Goal: Entertainment & Leisure: Consume media (video, audio)

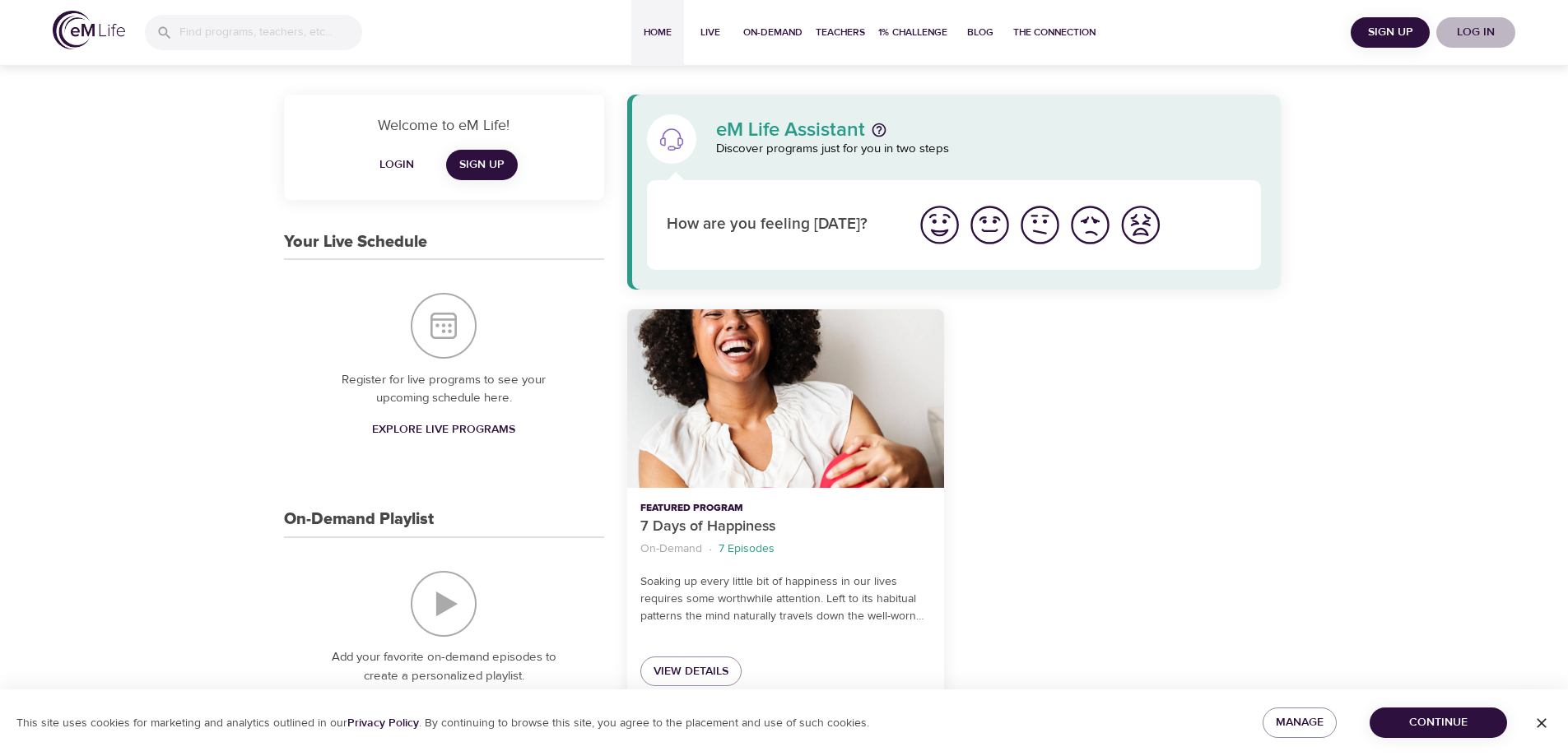
click at [1485, 28] on span "Log in" at bounding box center [1476, 33] width 66 height 21
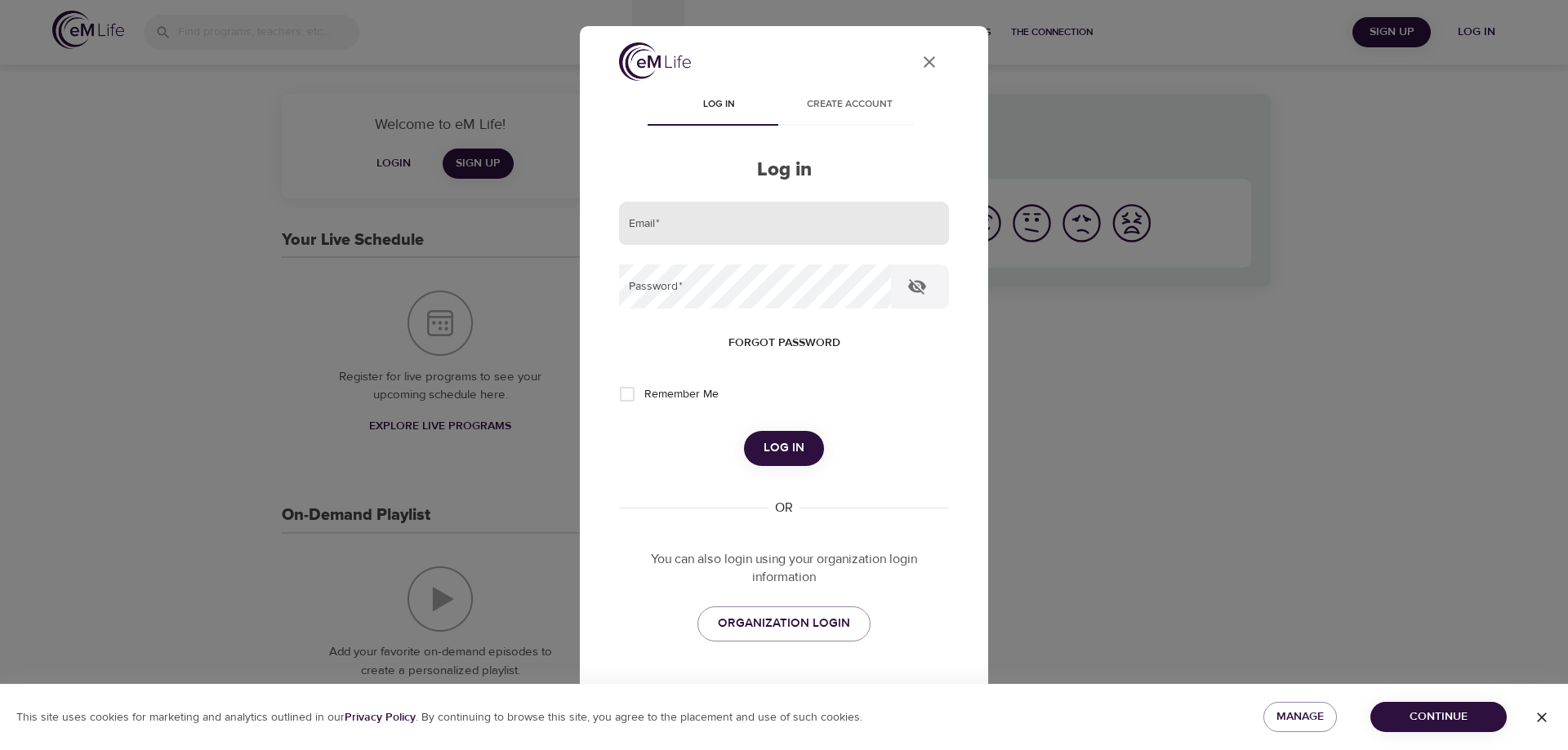
click at [770, 228] on input "email" at bounding box center [784, 224] width 330 height 44
type input "[PERSON_NAME][EMAIL_ADDRESS][DOMAIN_NAME]"
click at [744, 431] on button "Log in" at bounding box center [784, 448] width 80 height 34
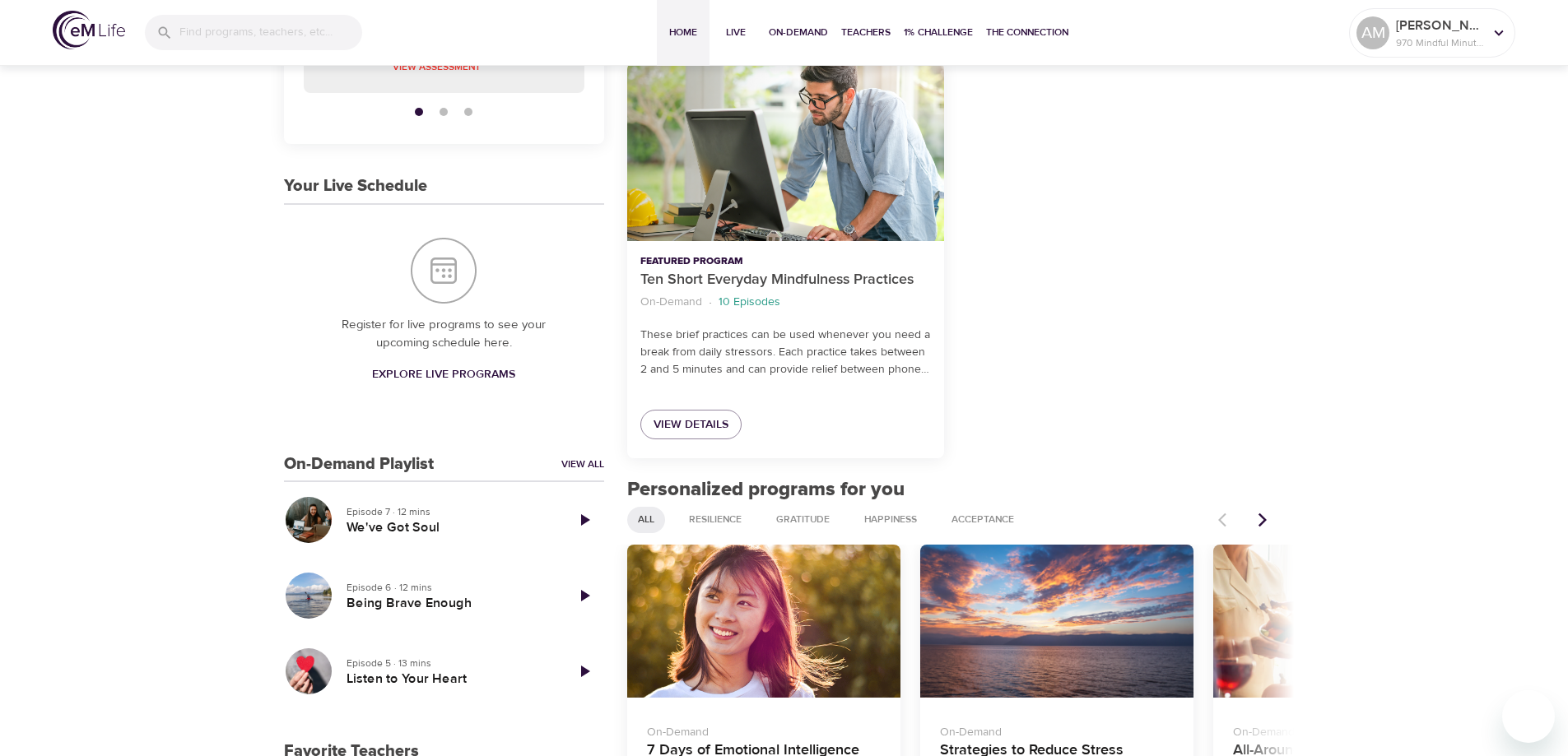
scroll to position [411, 0]
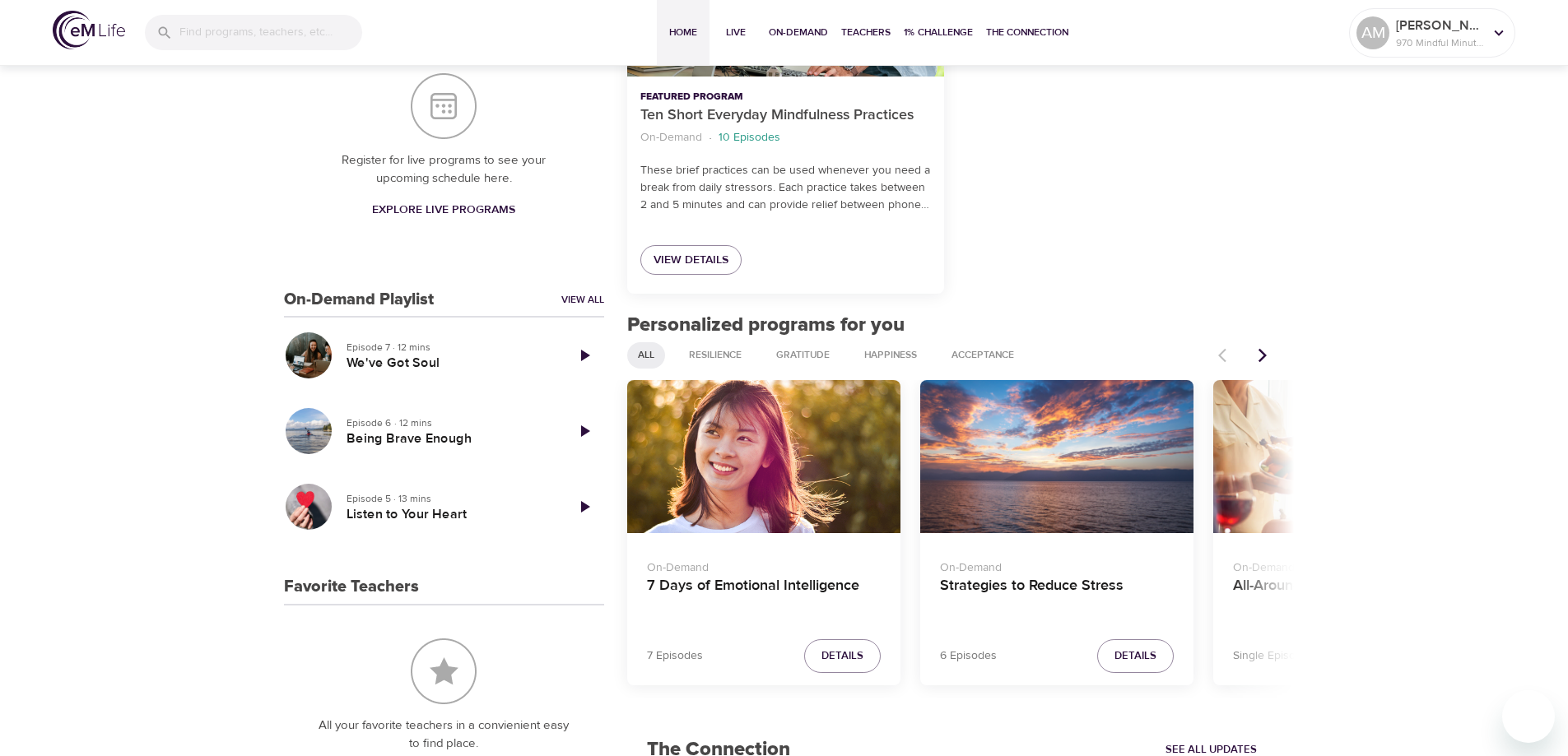
click at [1264, 352] on icon "Next items" at bounding box center [1262, 355] width 16 height 16
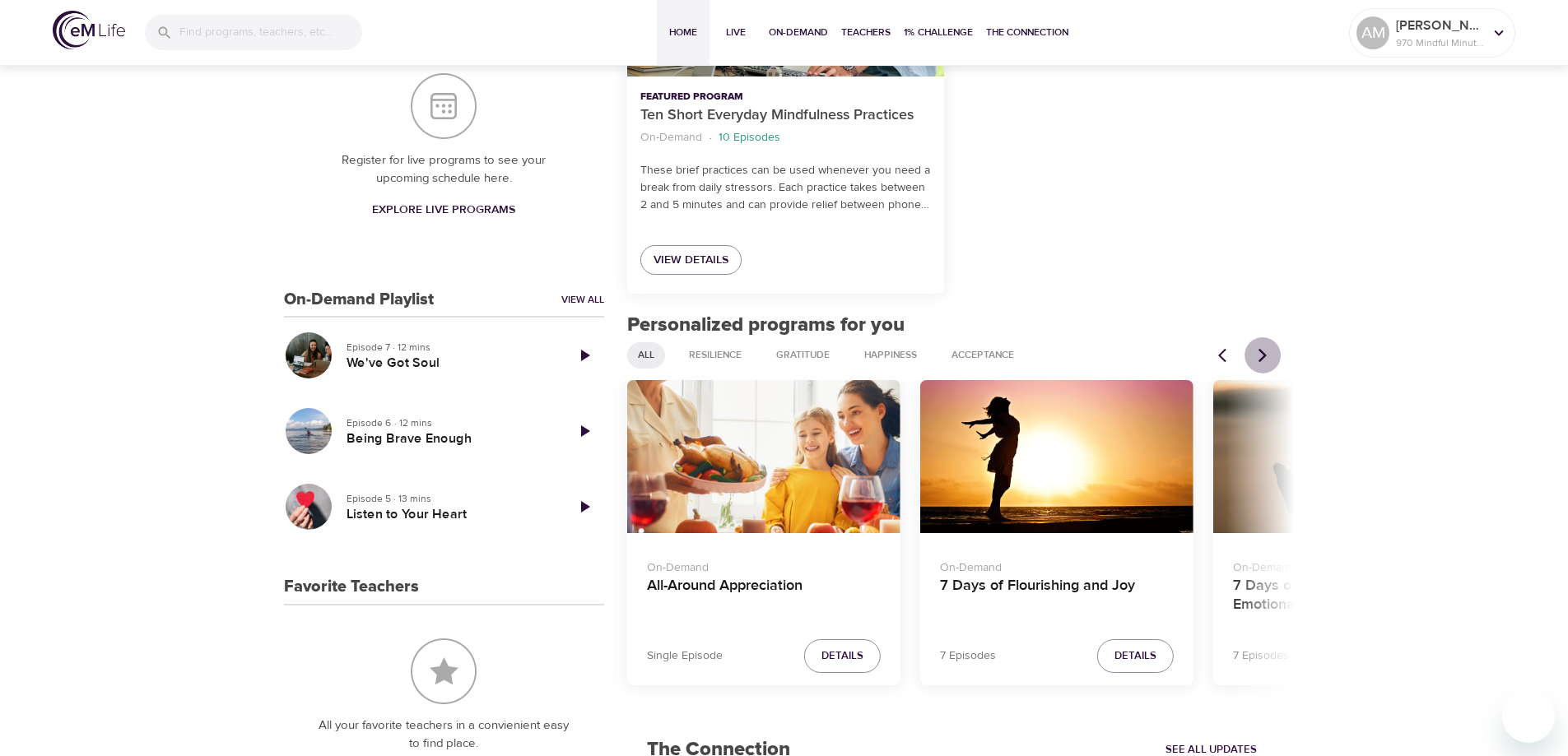
click at [1264, 352] on icon "Next items" at bounding box center [1262, 355] width 16 height 16
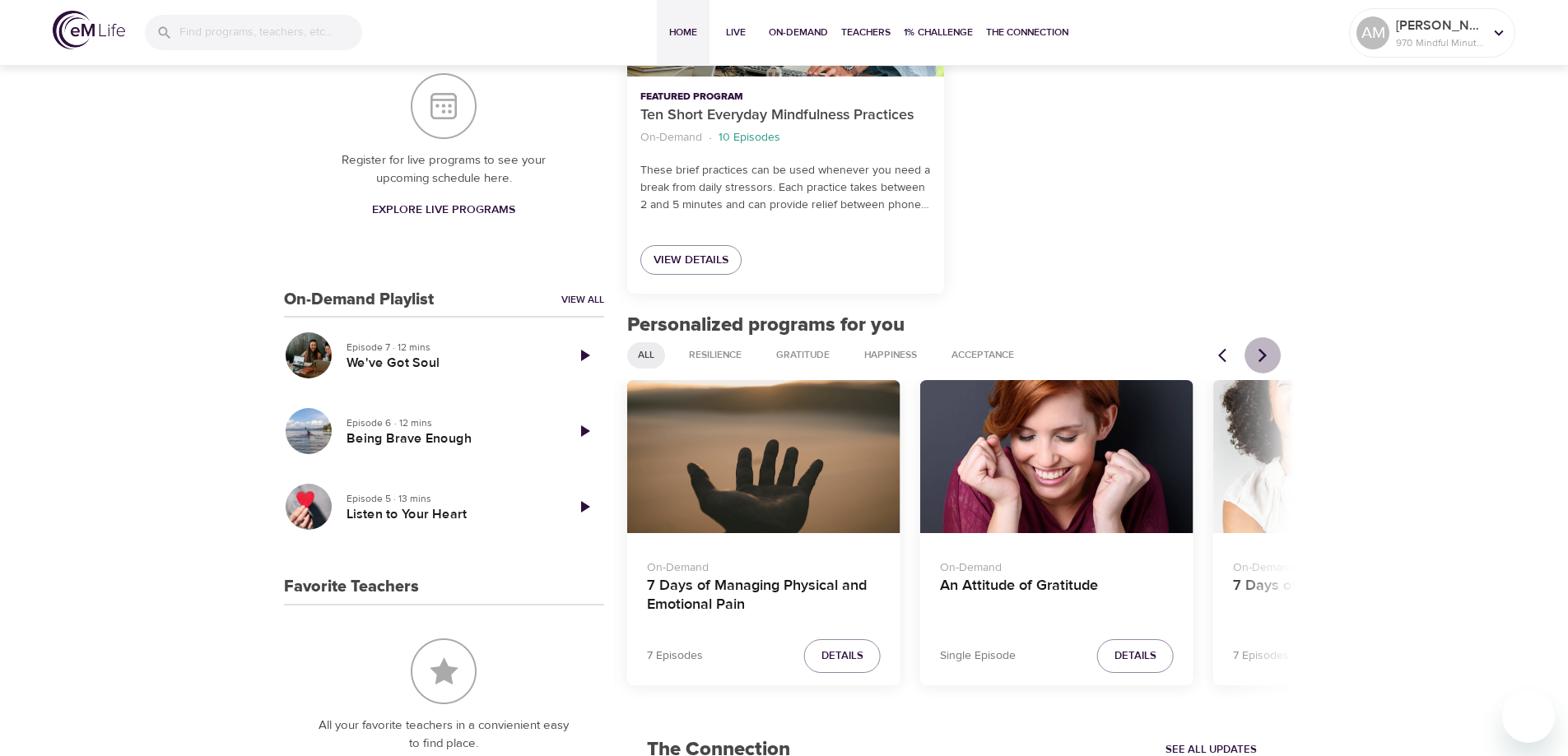
click at [1264, 352] on icon "Next items" at bounding box center [1262, 355] width 16 height 16
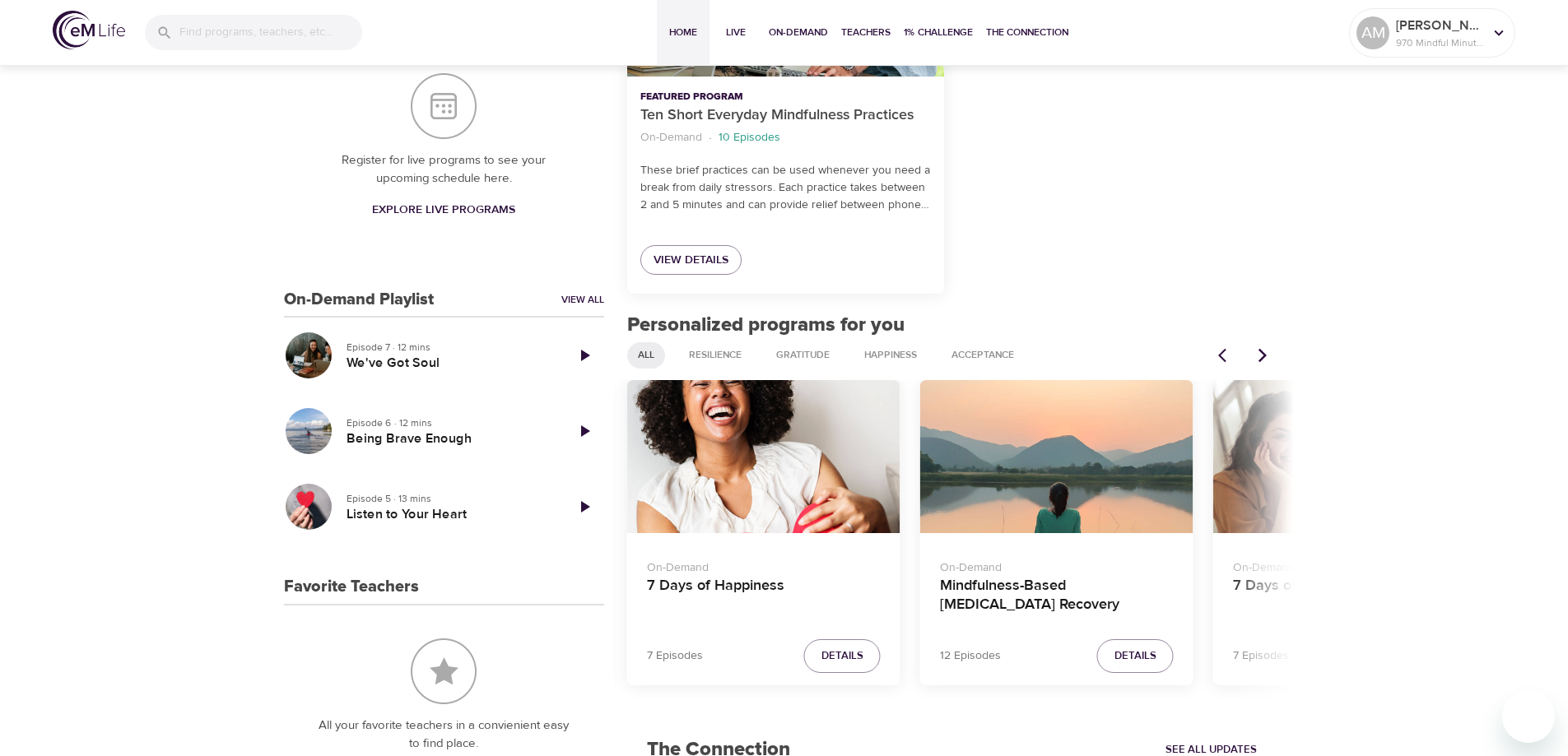
click at [1262, 353] on icon "Next items" at bounding box center [1262, 355] width 16 height 16
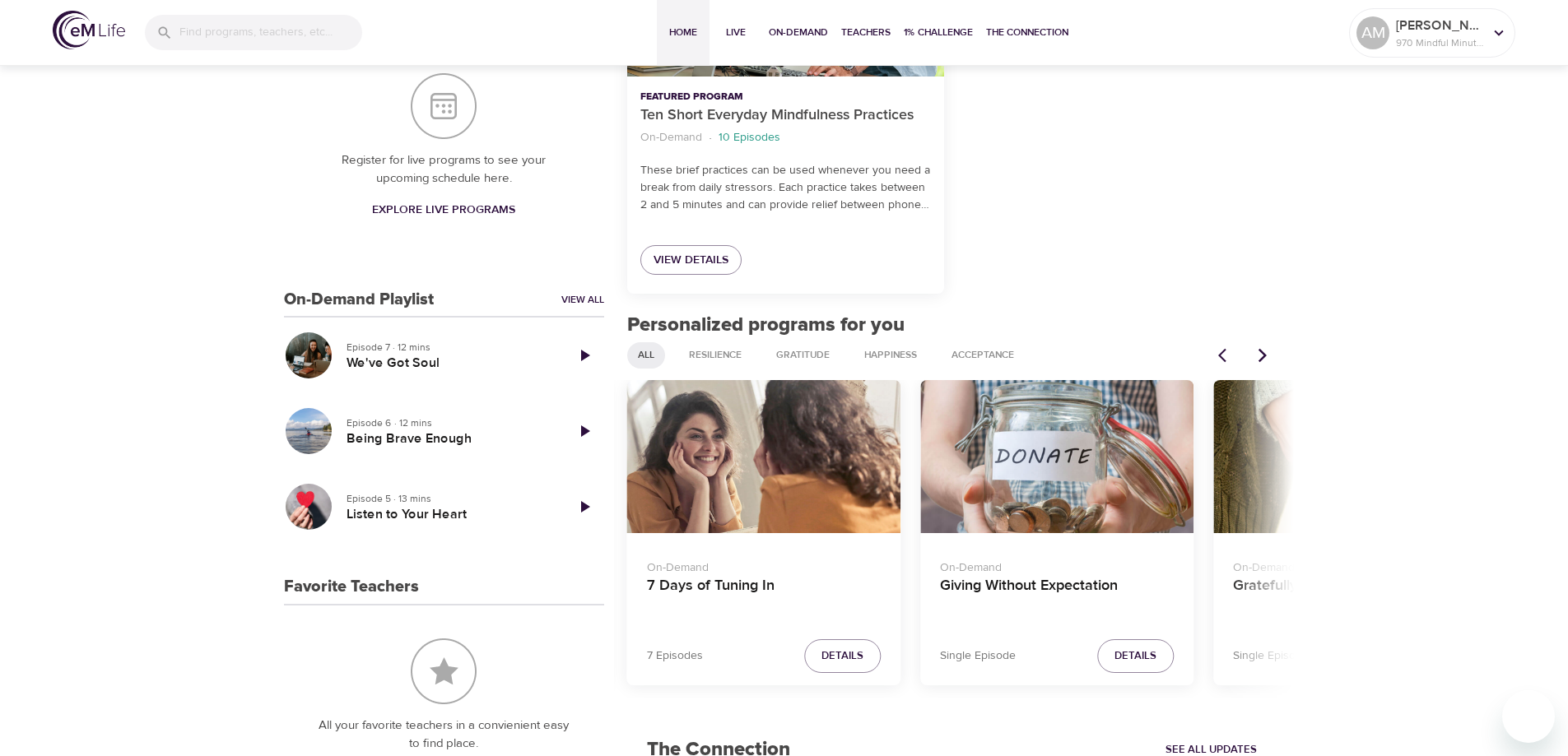
click at [1262, 353] on icon "Next items" at bounding box center [1262, 355] width 16 height 16
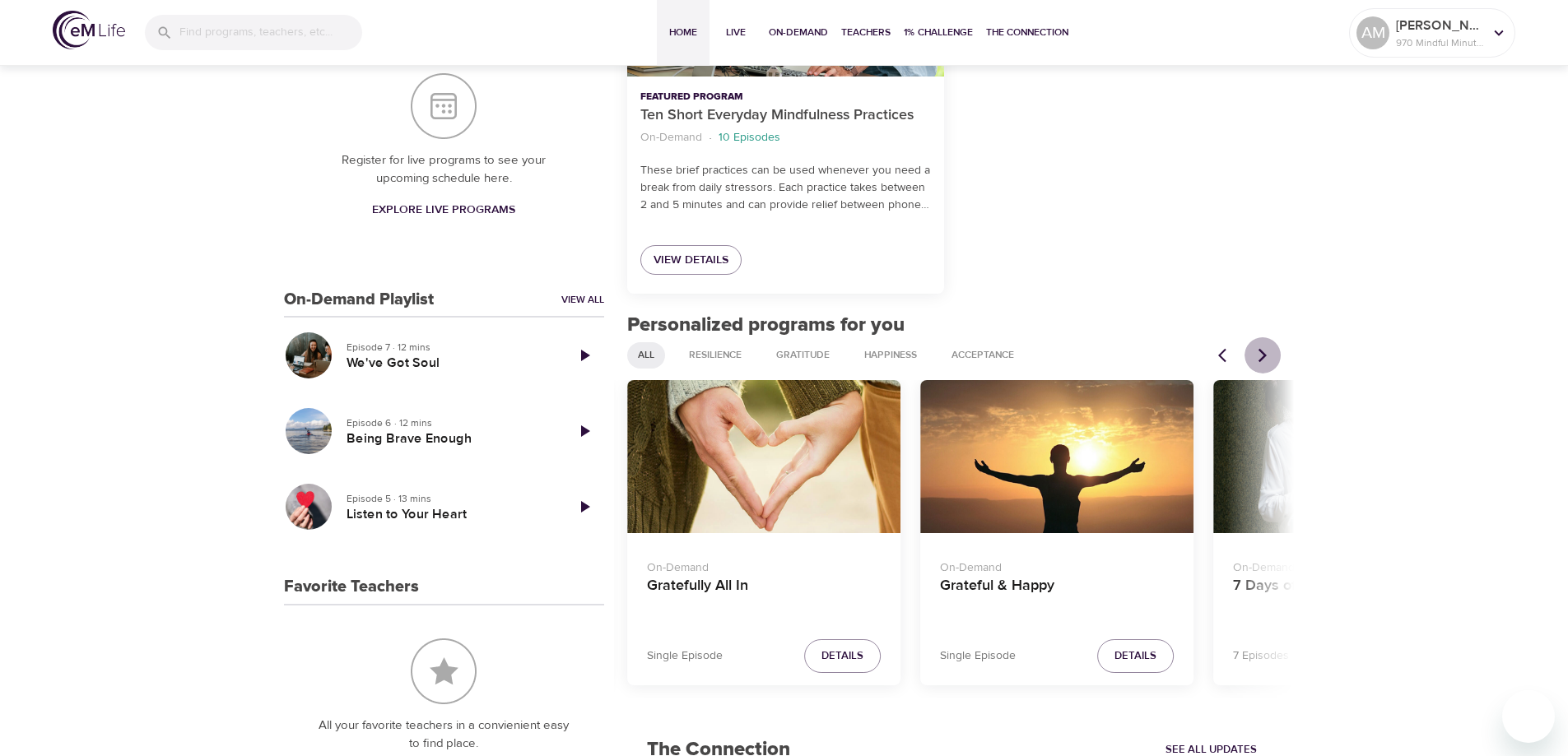
click at [1262, 353] on icon "Next items" at bounding box center [1262, 355] width 16 height 16
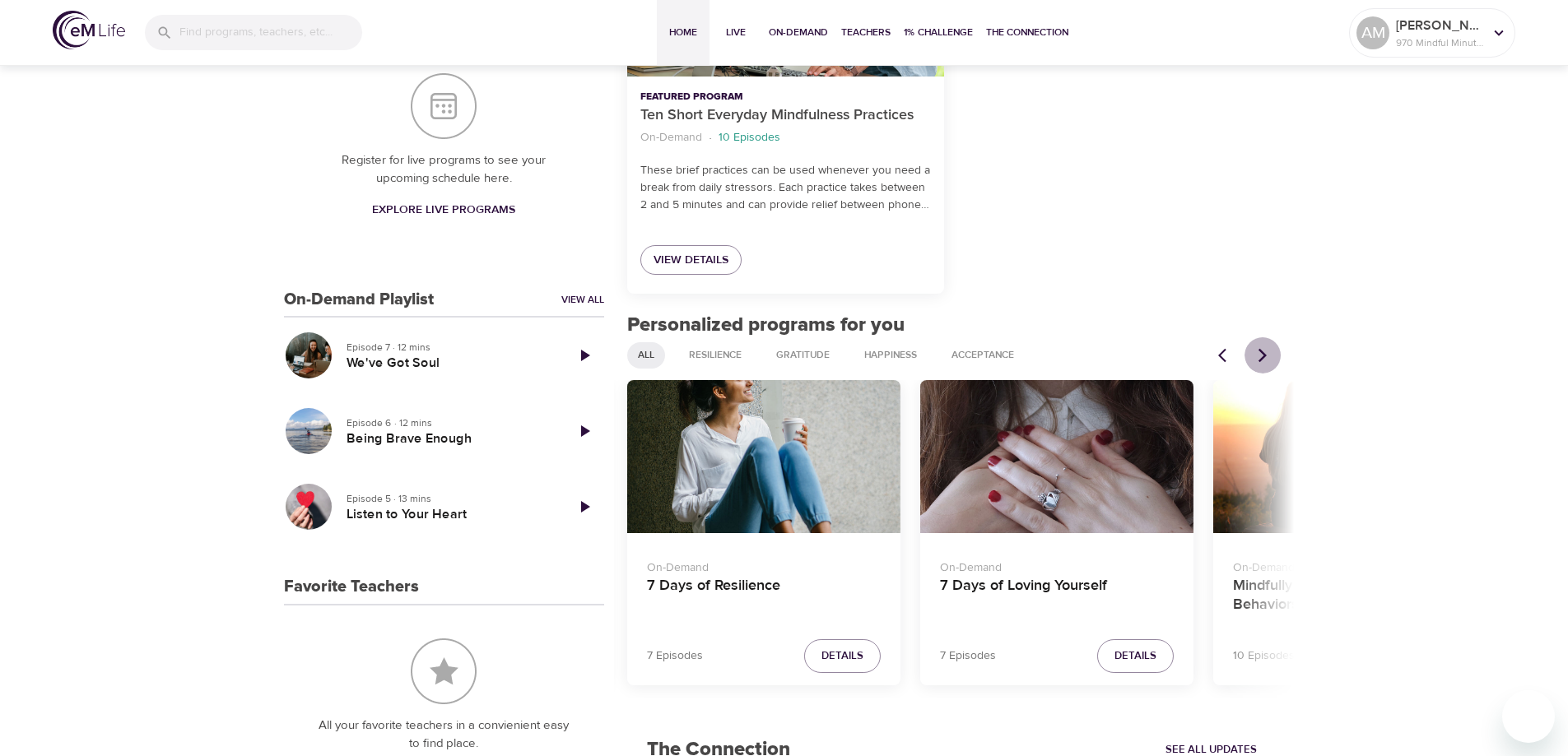
click at [1262, 353] on icon "Next items" at bounding box center [1262, 355] width 16 height 16
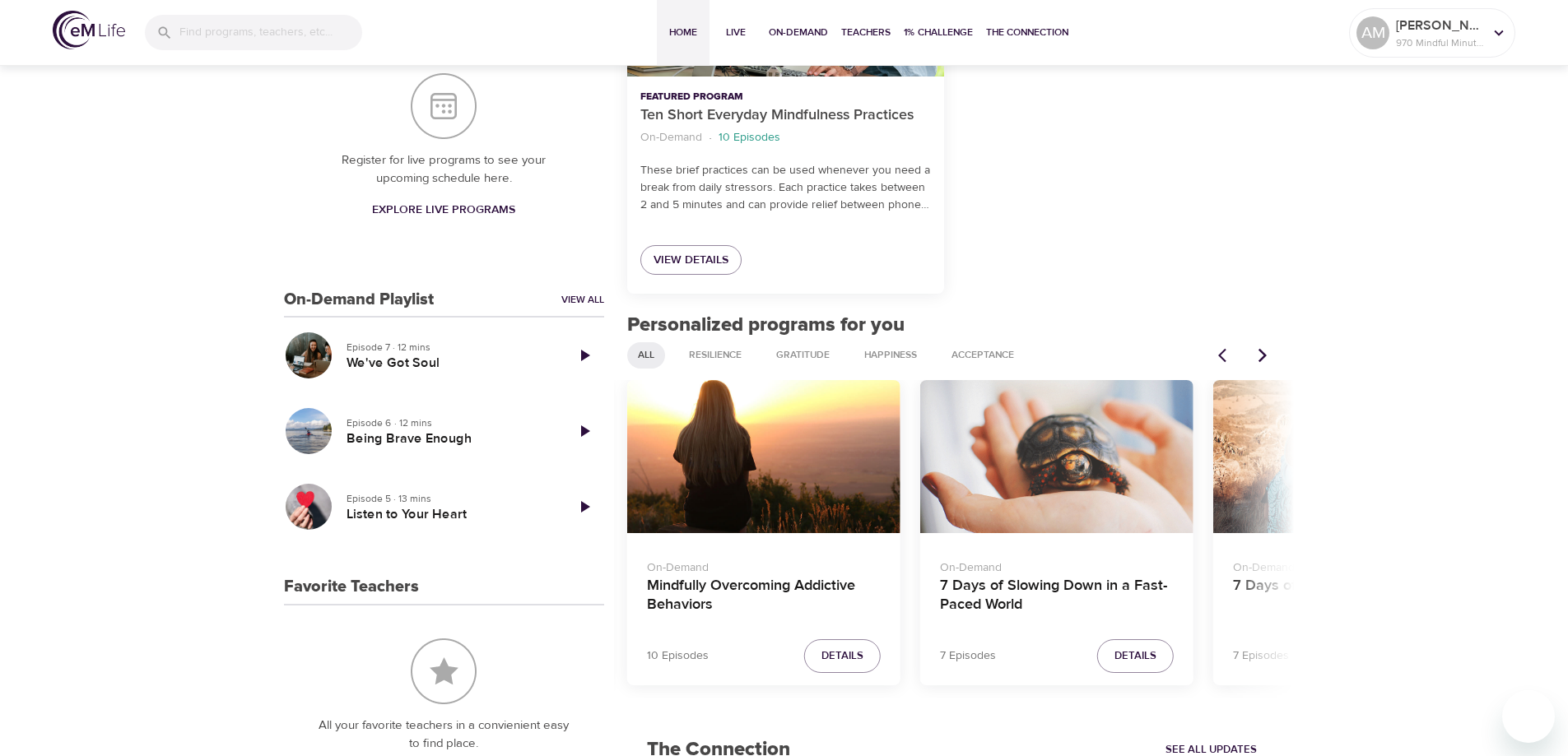
click at [1262, 353] on icon "Next items" at bounding box center [1262, 355] width 16 height 16
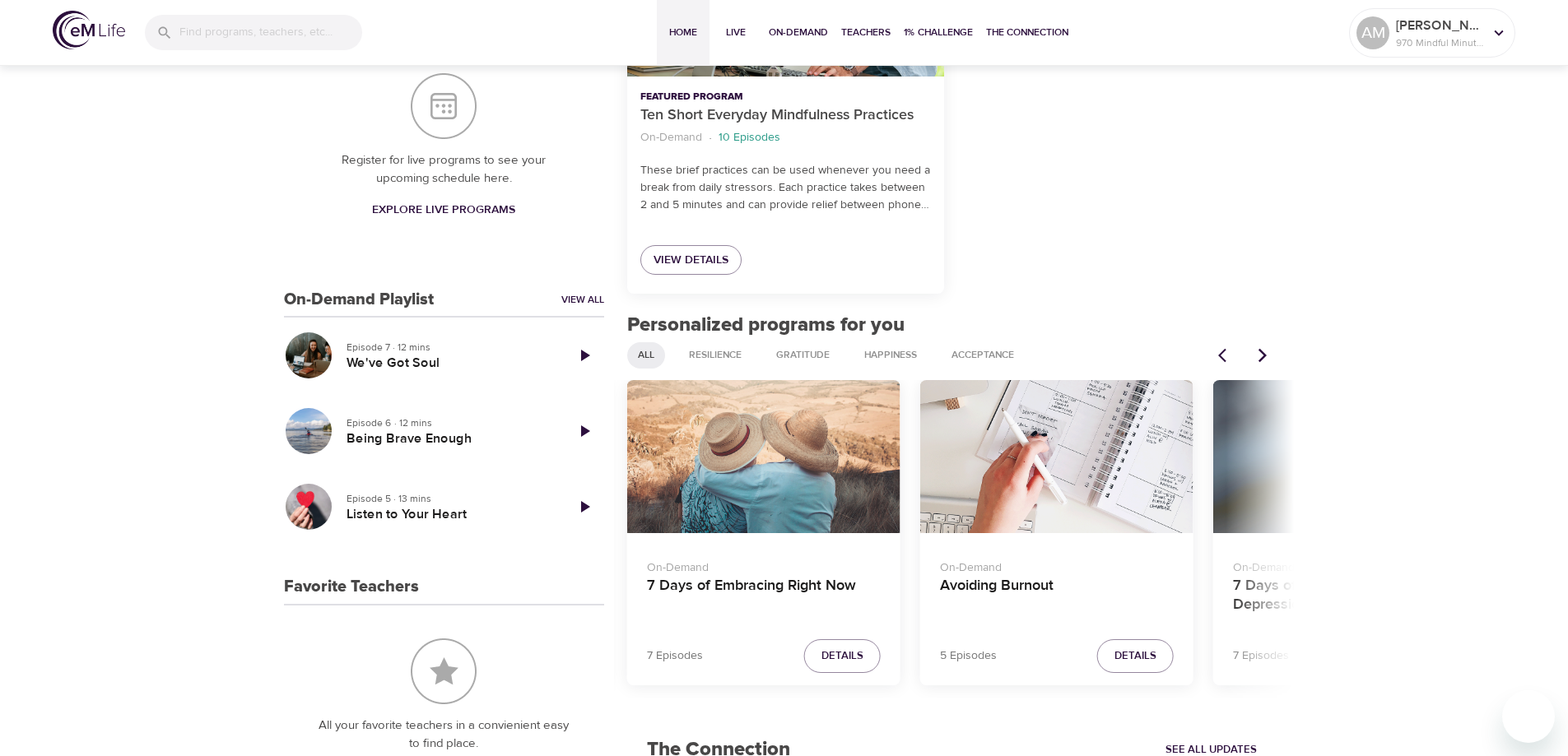
click at [741, 488] on div "7 Days of Embracing Right Now" at bounding box center [764, 457] width 273 height 154
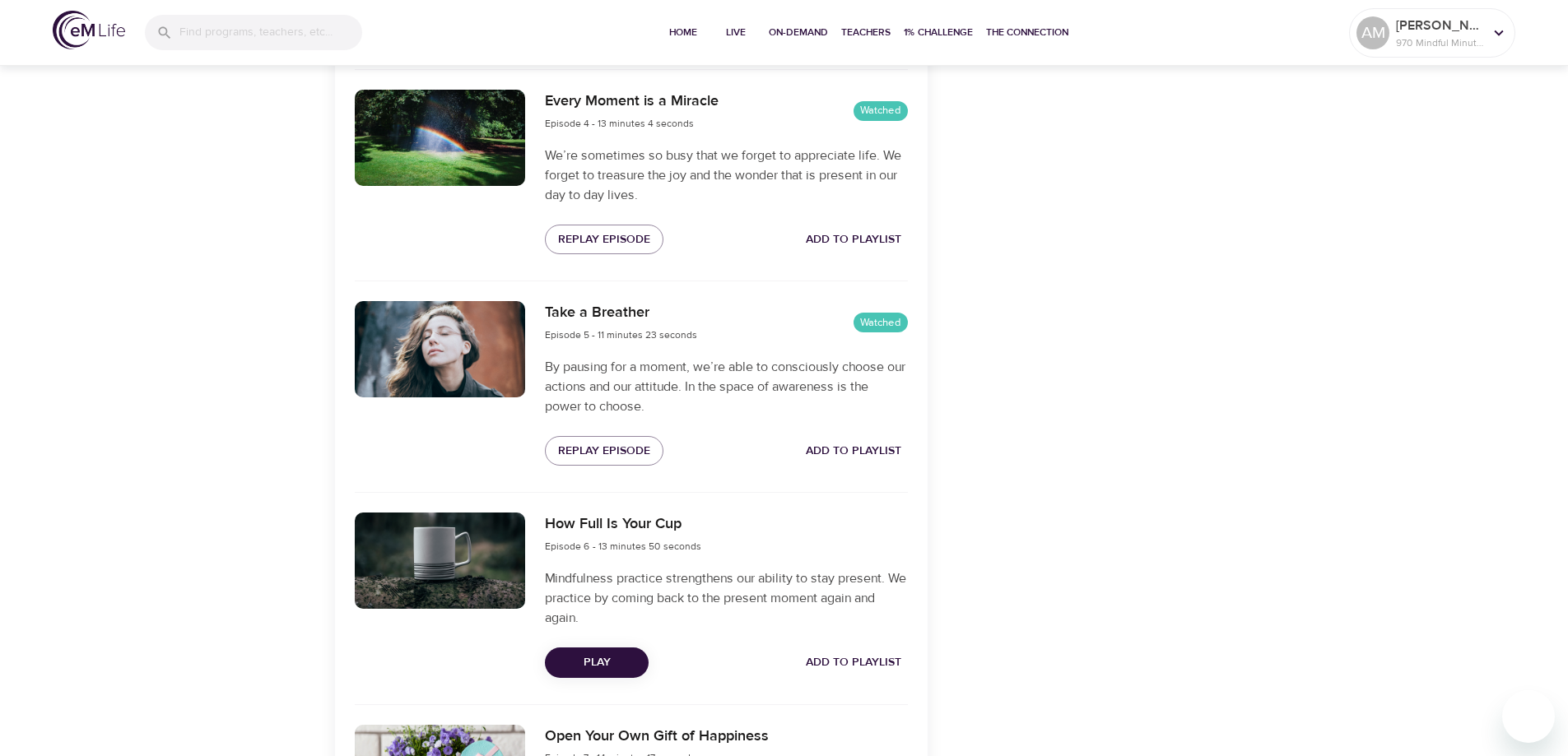
scroll to position [1317, 0]
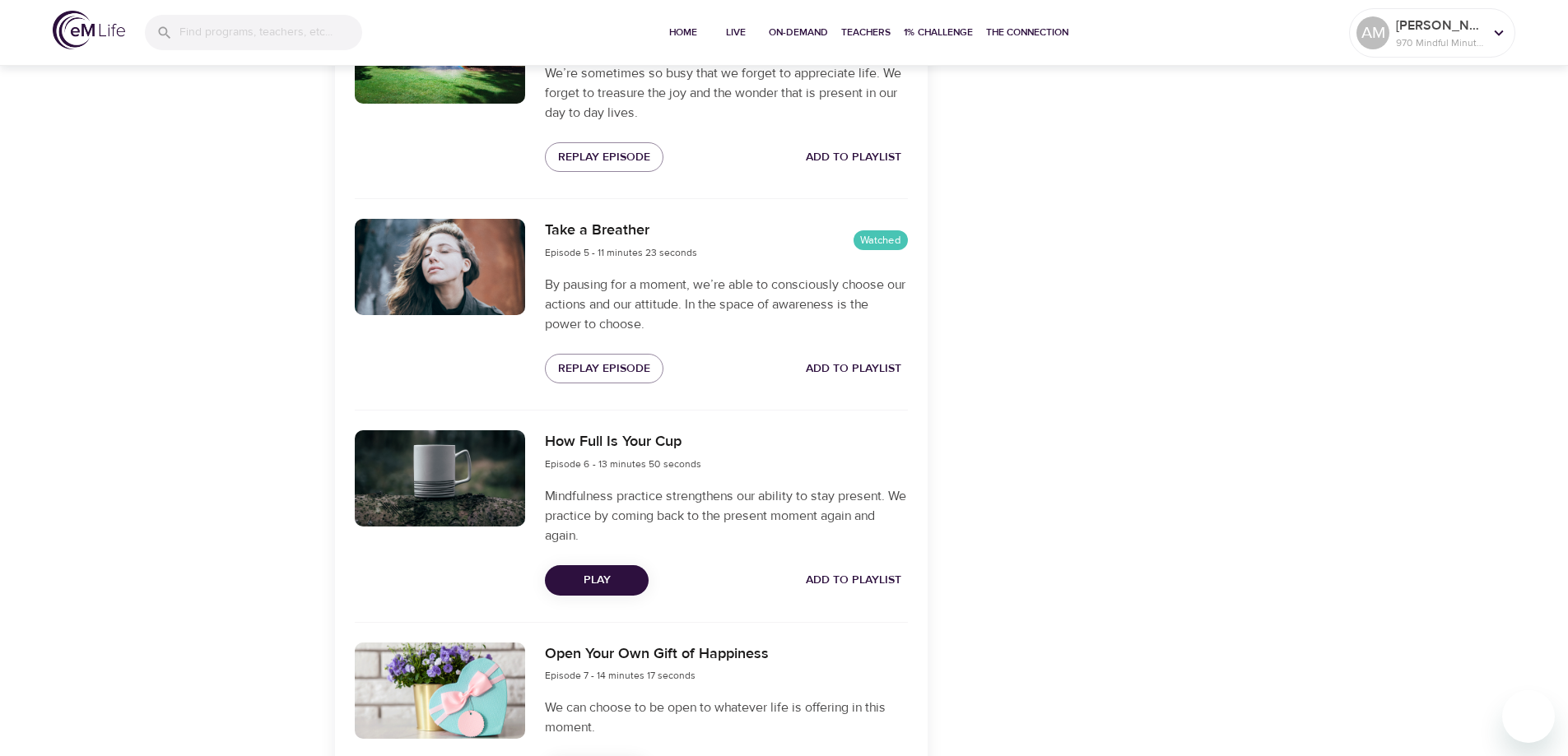
click at [586, 580] on span "Play" at bounding box center [597, 581] width 78 height 21
